Goal: Find specific page/section: Find specific page/section

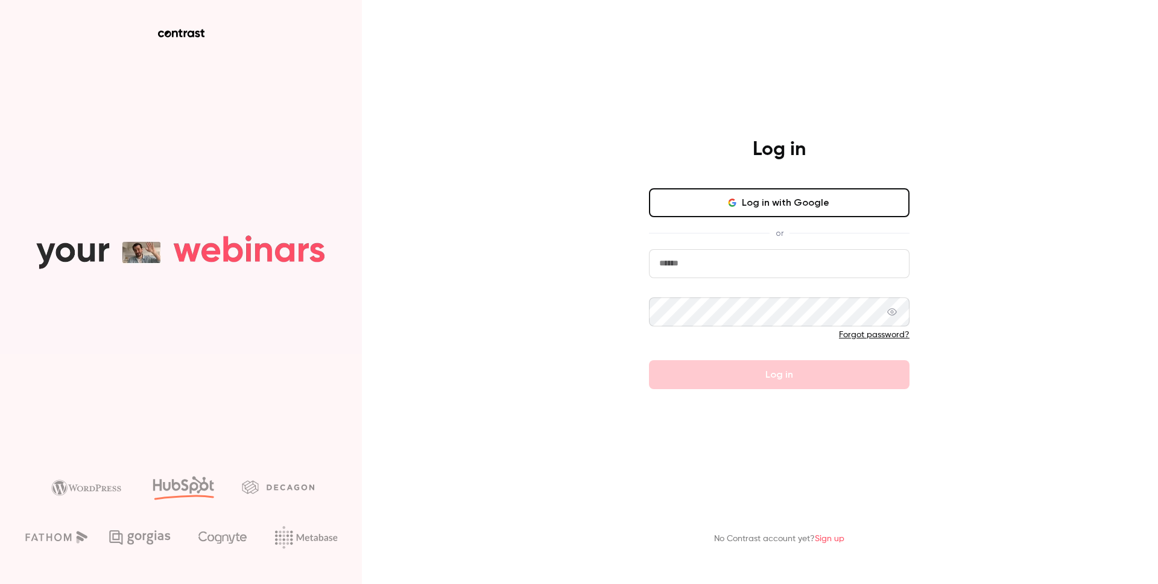
click at [790, 200] on button "Log in with Google" at bounding box center [779, 202] width 261 height 29
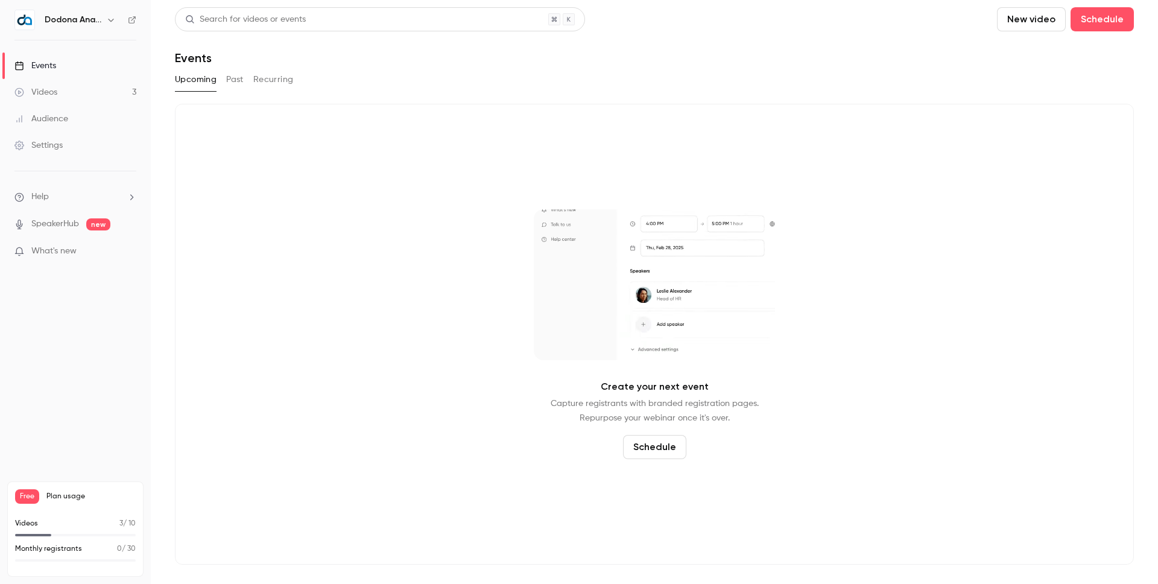
click at [236, 81] on button "Past" at bounding box center [234, 79] width 17 height 19
